Goal: Task Accomplishment & Management: Manage account settings

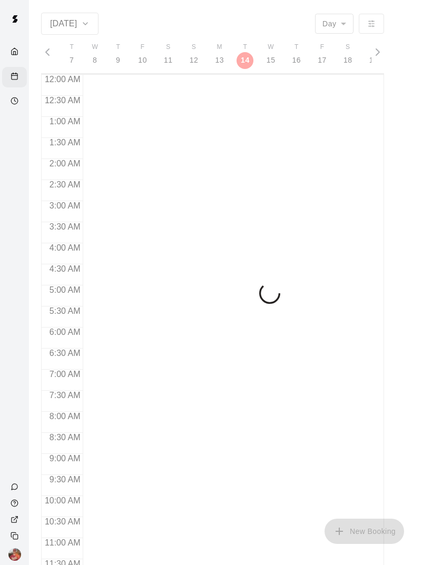
scroll to position [475, 0]
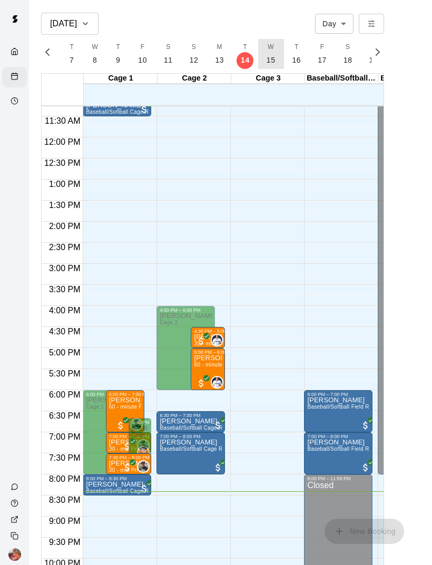
click at [267, 63] on p "15" at bounding box center [271, 60] width 9 height 11
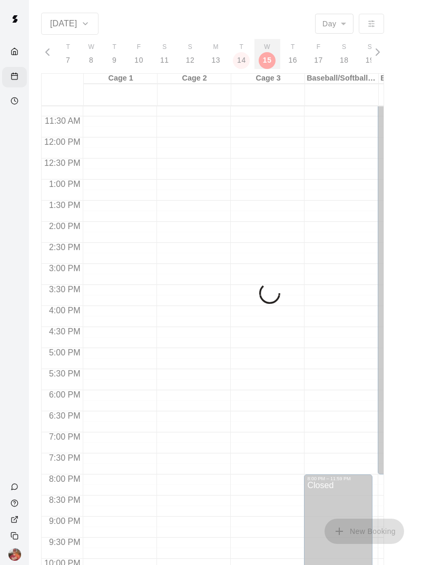
scroll to position [0, 4460]
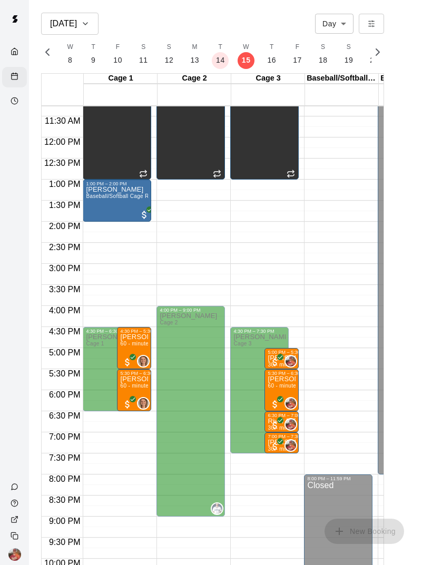
click at [9, 104] on div "Availability" at bounding box center [14, 102] width 25 height 21
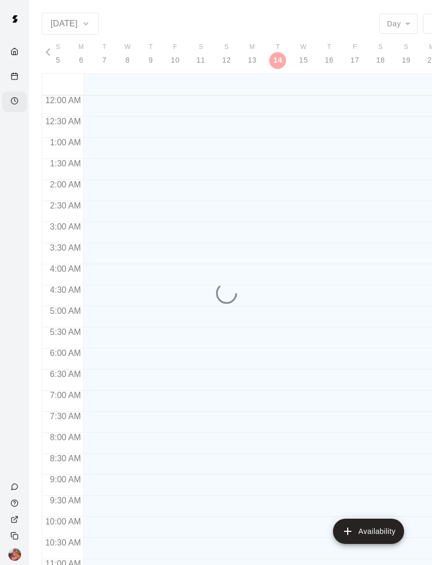
scroll to position [496, 0]
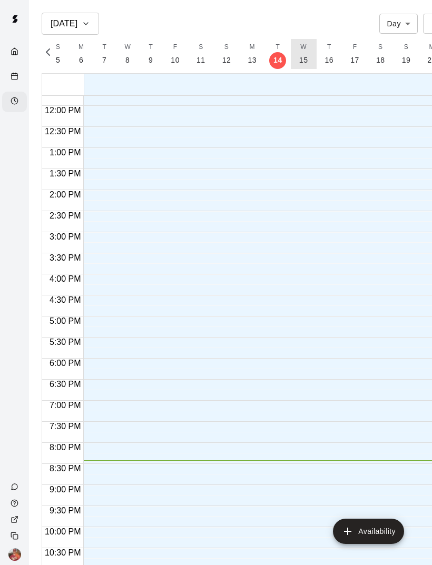
click at [305, 61] on button "W 15" at bounding box center [304, 54] width 26 height 30
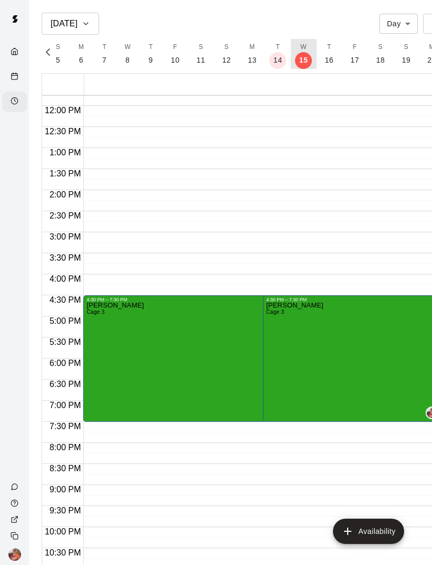
scroll to position [0, 4428]
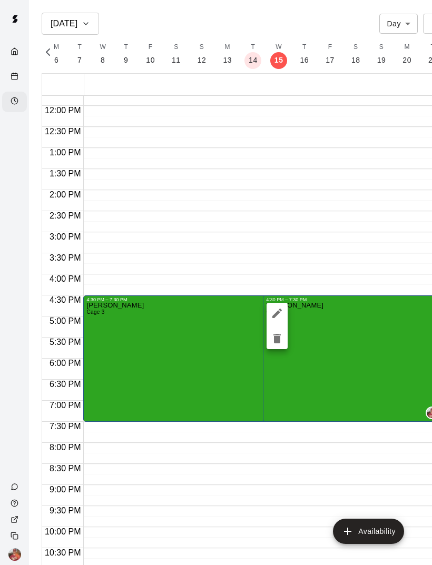
click at [282, 313] on icon "edit" at bounding box center [277, 313] width 13 height 13
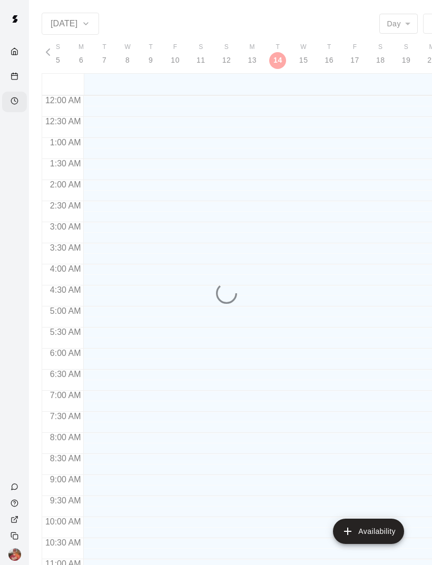
scroll to position [496, 0]
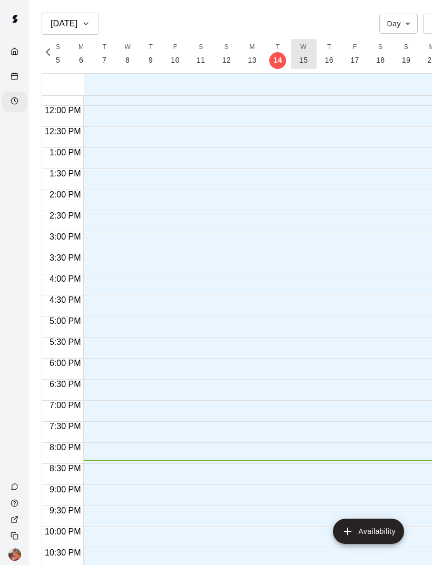
click at [299, 62] on p "15" at bounding box center [303, 60] width 9 height 11
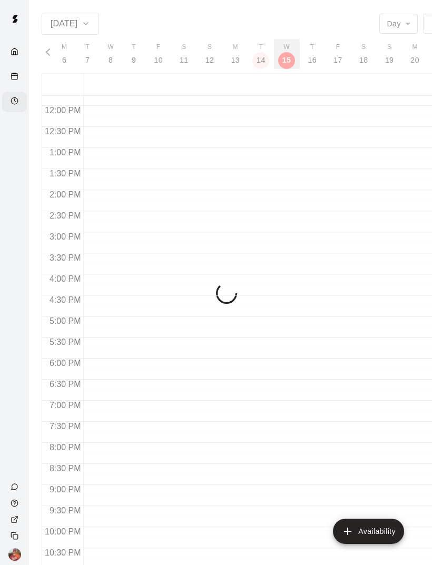
scroll to position [0, 4428]
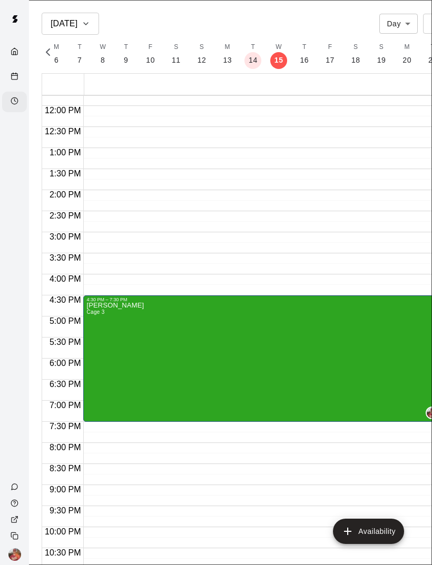
type input "********"
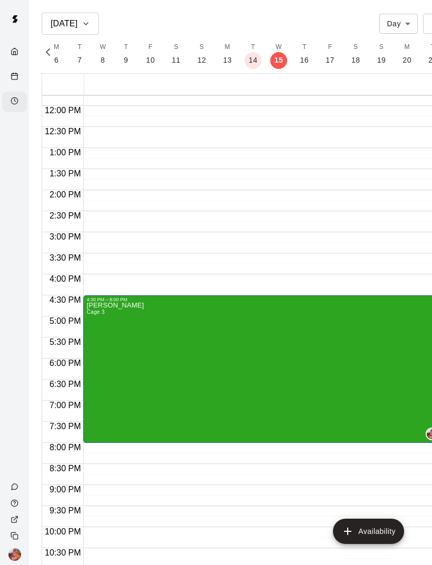
click at [15, 75] on rect "Calendar" at bounding box center [15, 77] width 6 height 6
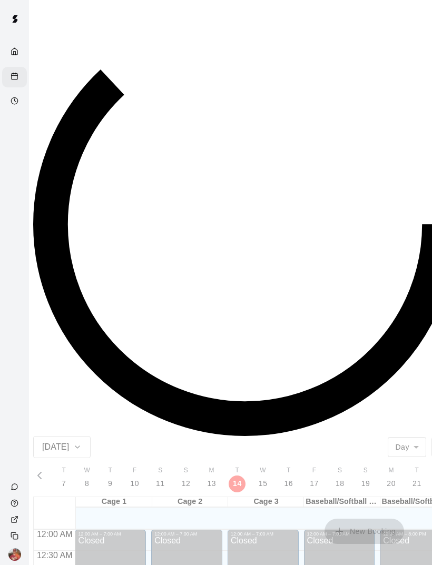
scroll to position [475, 0]
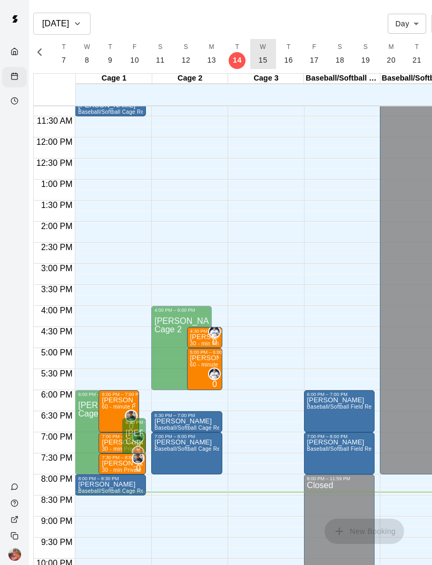
click at [266, 66] on button "W 15" at bounding box center [263, 54] width 26 height 30
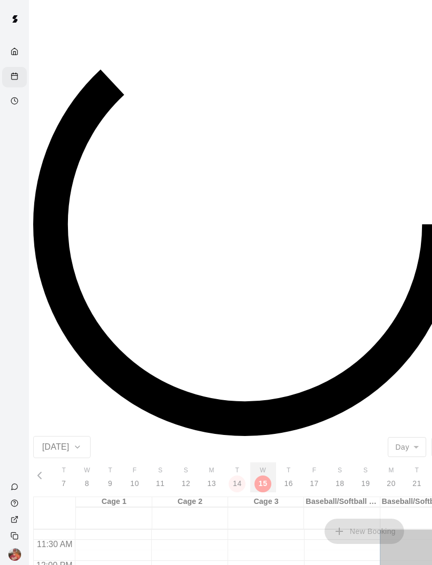
scroll to position [0, 4460]
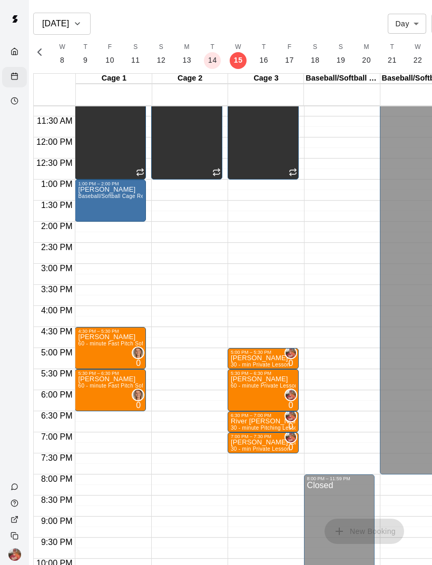
click at [13, 104] on circle "Availability" at bounding box center [14, 100] width 7 height 7
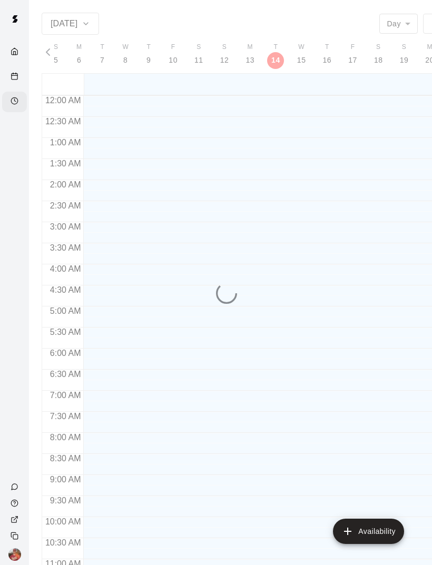
scroll to position [496, 0]
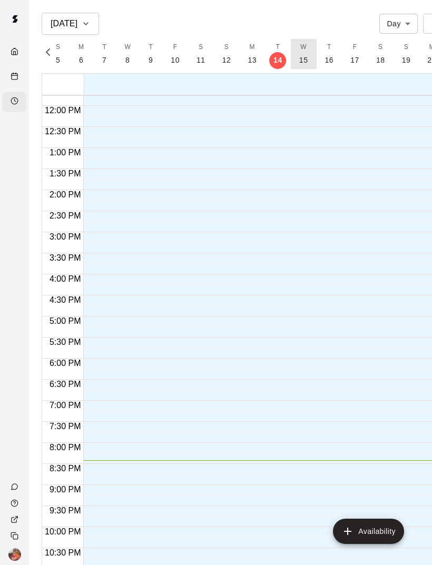
click at [299, 58] on p "15" at bounding box center [303, 60] width 9 height 11
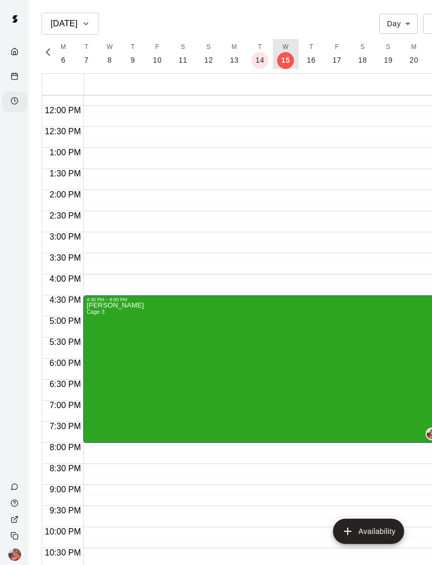
scroll to position [0, 4428]
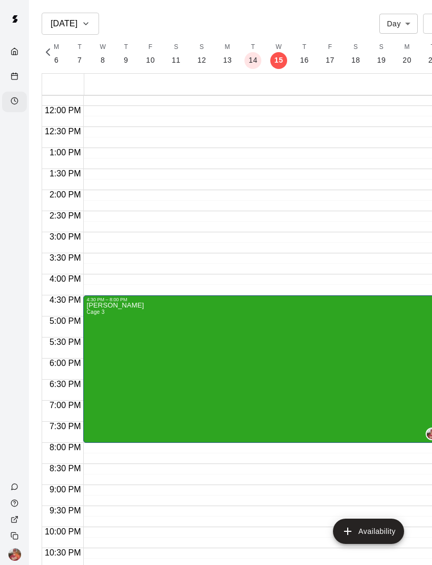
click at [14, 77] on icon "Calendar" at bounding box center [15, 76] width 8 height 8
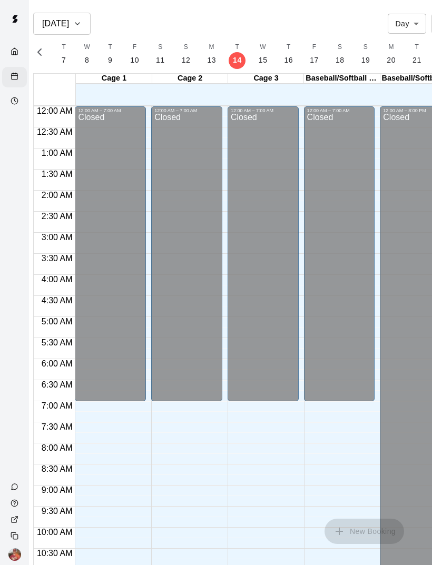
scroll to position [475, 0]
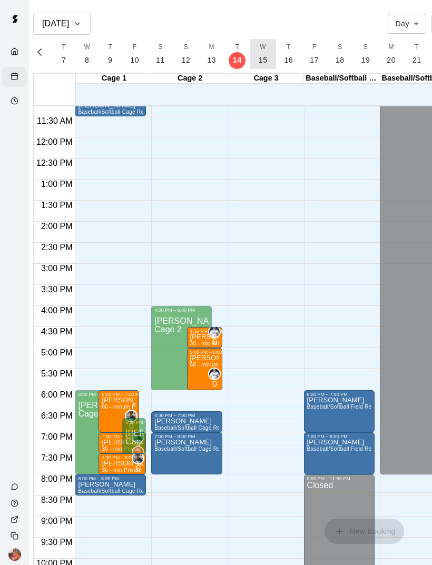
click at [266, 68] on button "W 15" at bounding box center [263, 54] width 26 height 30
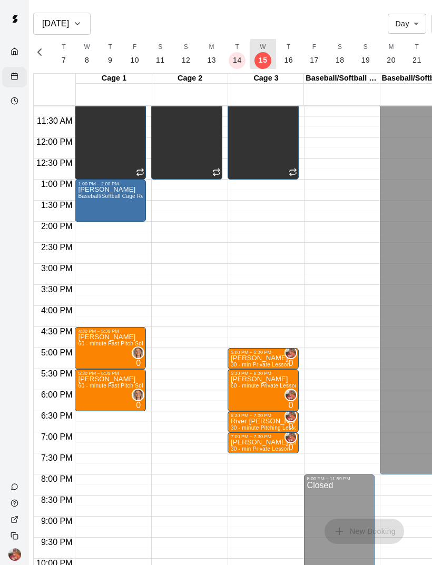
scroll to position [0, 4460]
click at [25, 107] on div "Availability" at bounding box center [14, 102] width 25 height 21
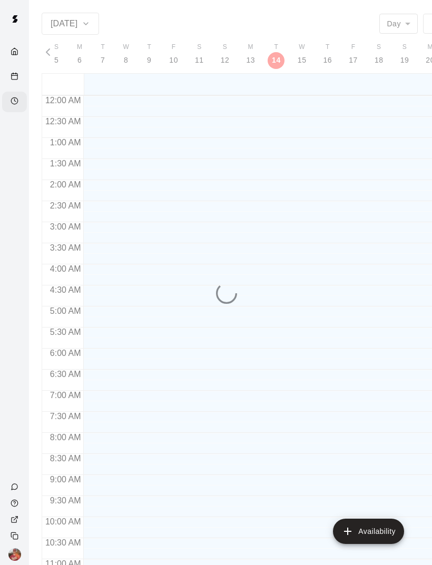
scroll to position [0, 4403]
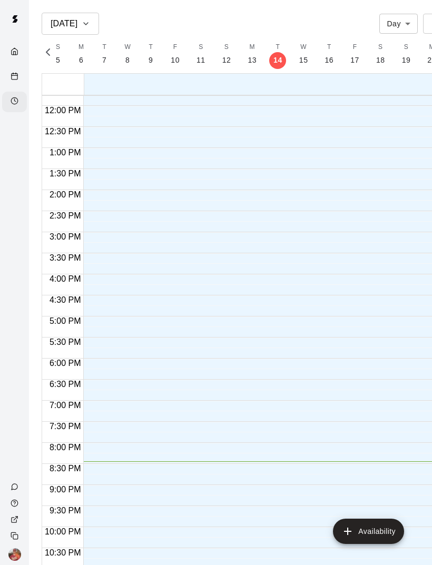
click at [300, 65] on p "15" at bounding box center [303, 60] width 9 height 11
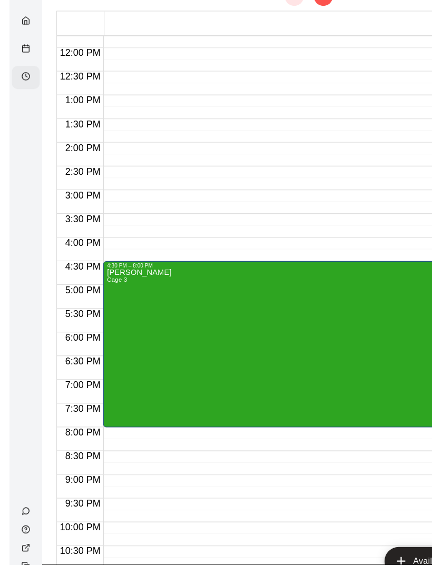
scroll to position [51, 0]
